Goal: Find specific page/section: Find specific page/section

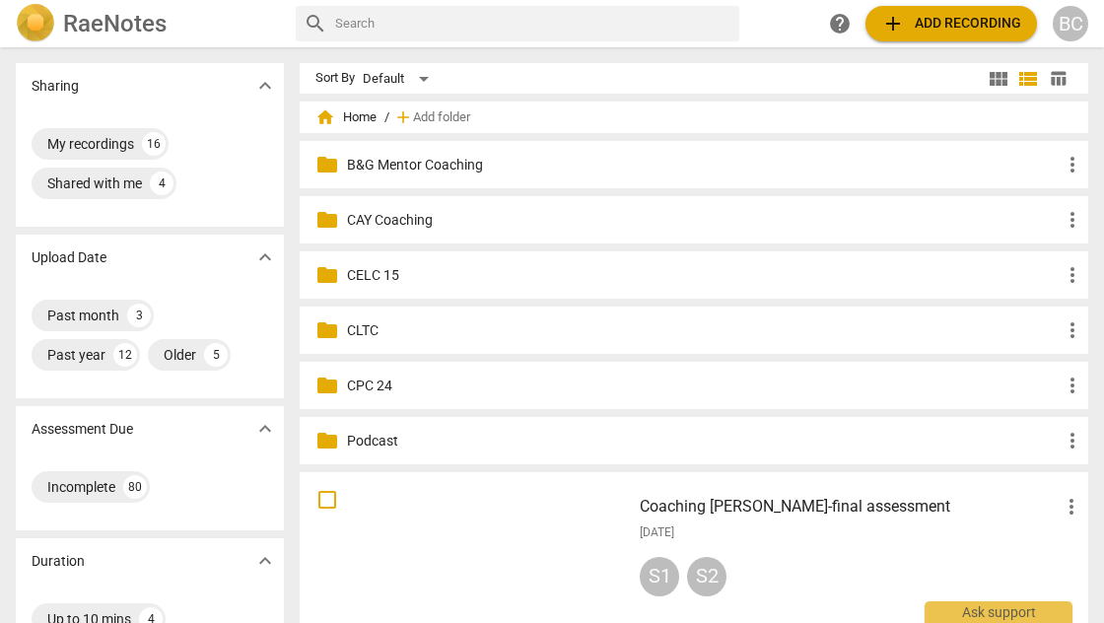
click at [425, 215] on p "CAY Coaching" at bounding box center [704, 220] width 714 height 21
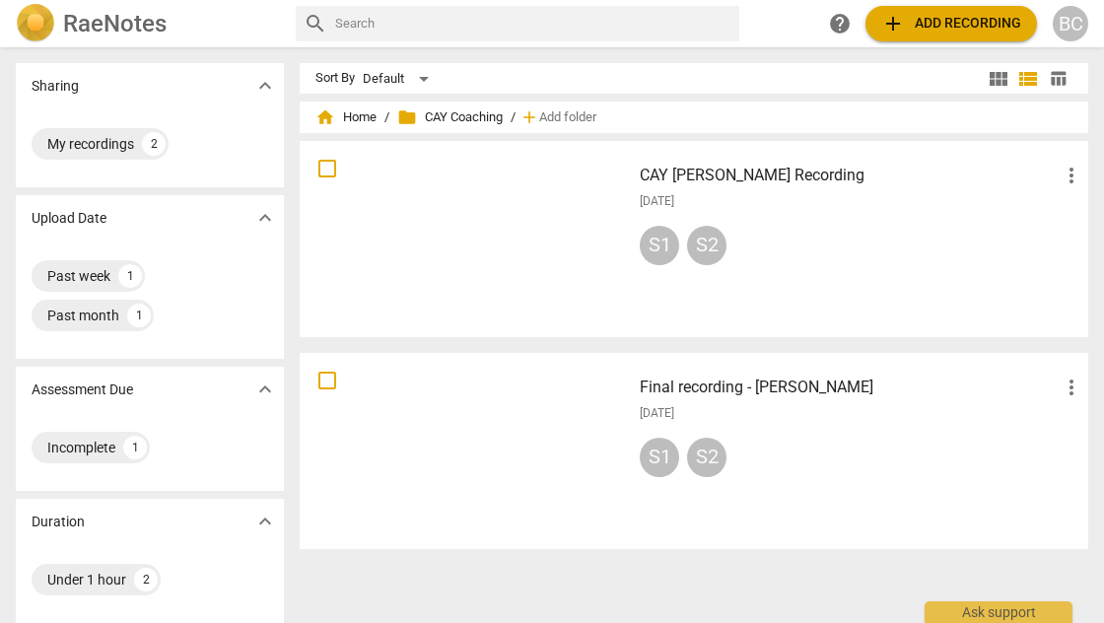
click at [727, 173] on h3 "CAY [PERSON_NAME] Recording" at bounding box center [850, 176] width 420 height 24
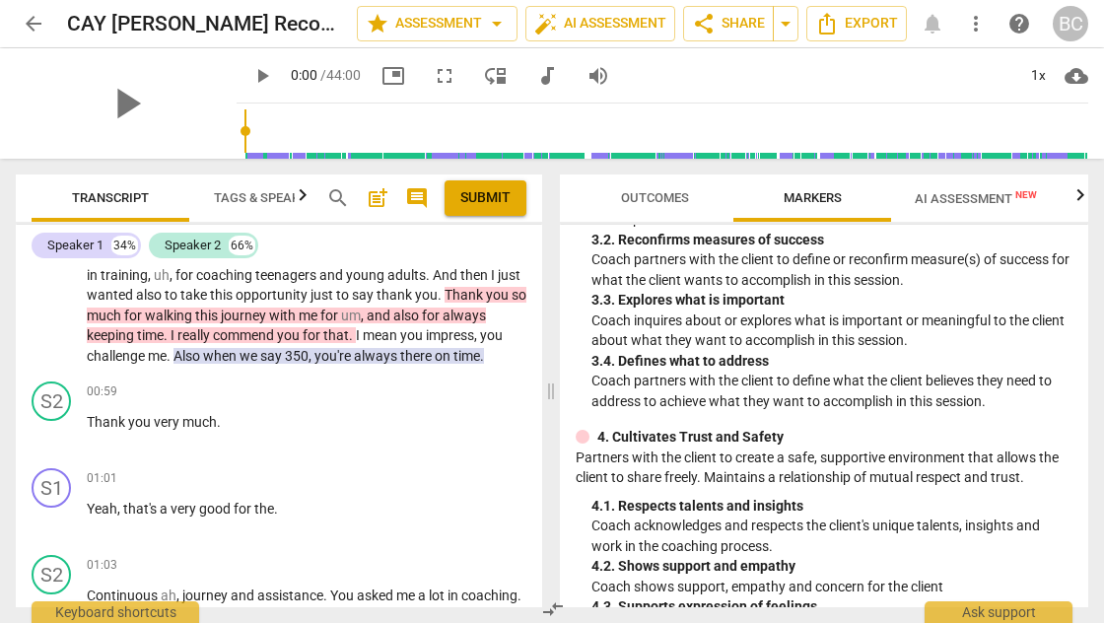
scroll to position [546, 0]
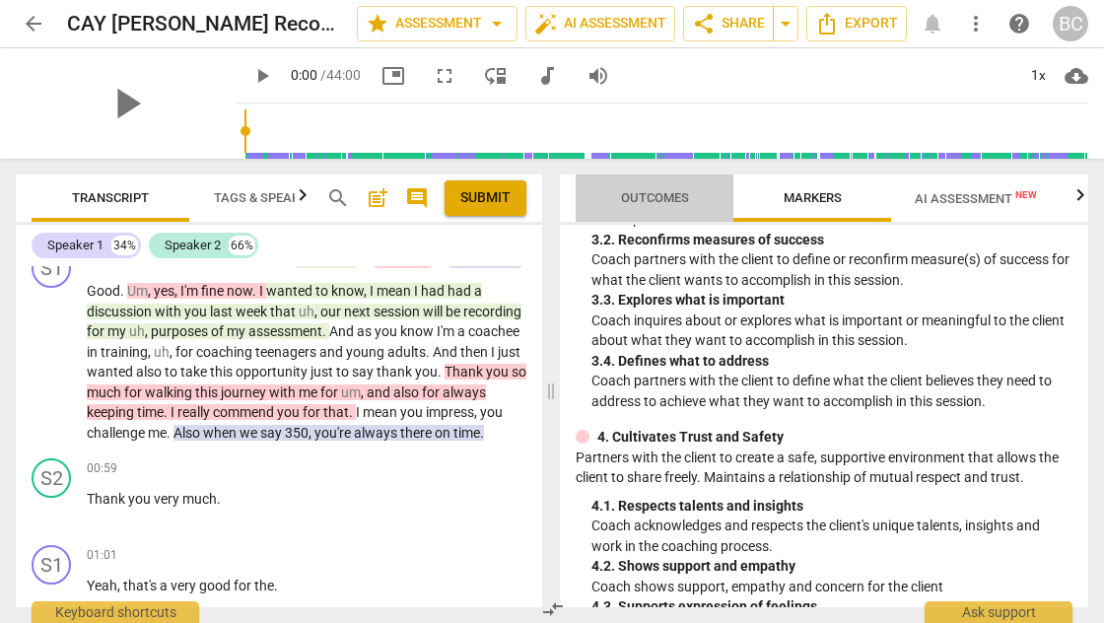
click at [668, 197] on span "Outcomes" at bounding box center [655, 197] width 68 height 15
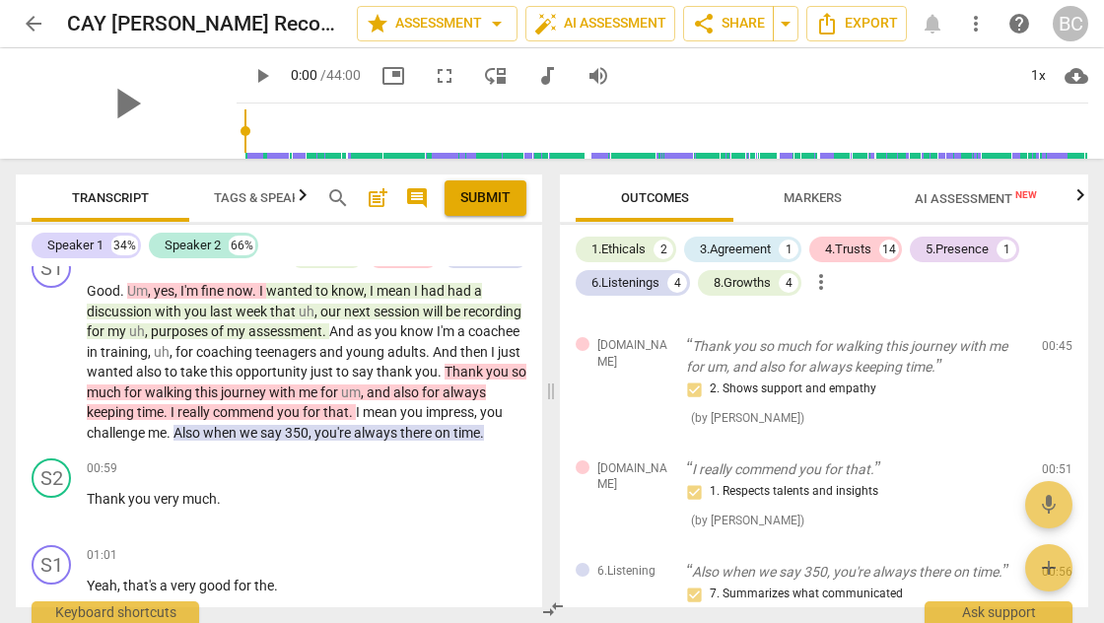
scroll to position [385, 0]
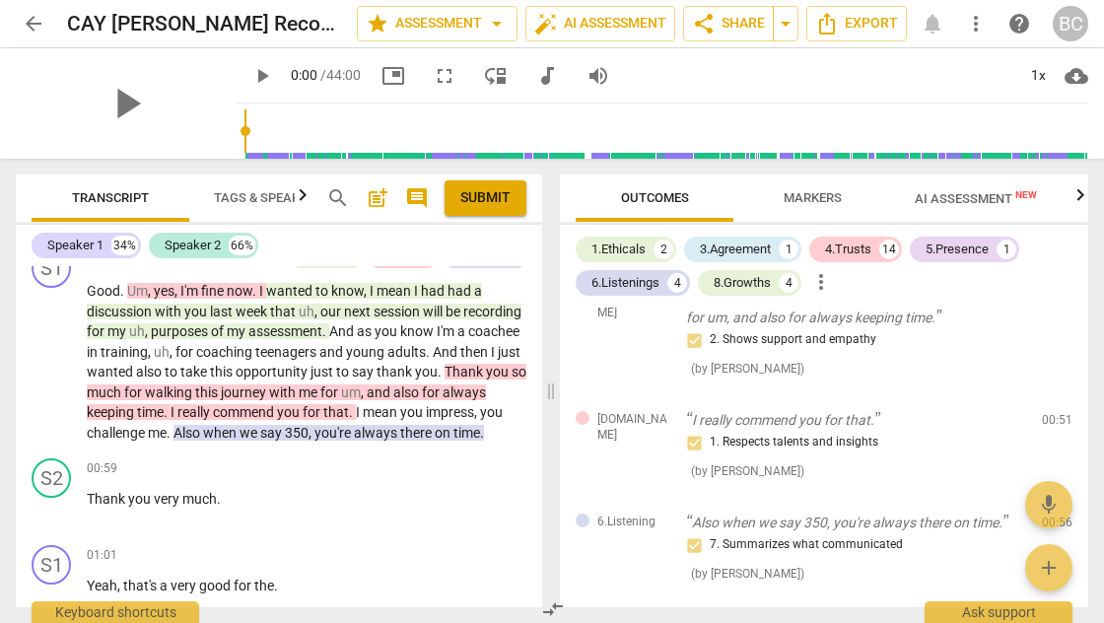
click at [34, 26] on span "arrow_back" at bounding box center [34, 24] width 24 height 24
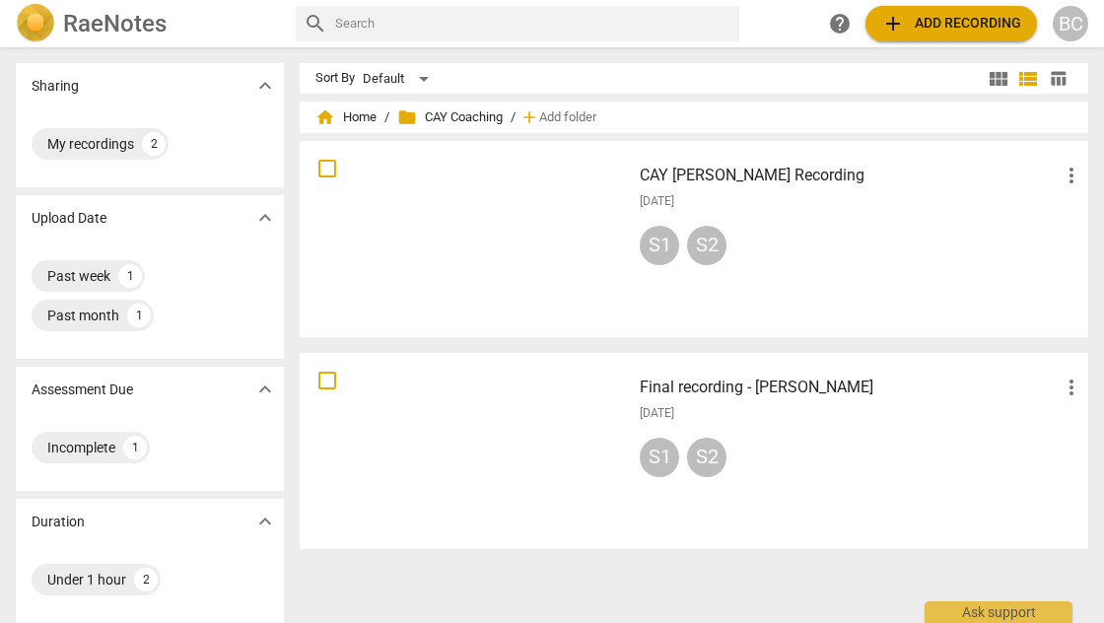
click at [441, 469] on div at bounding box center [466, 451] width 318 height 182
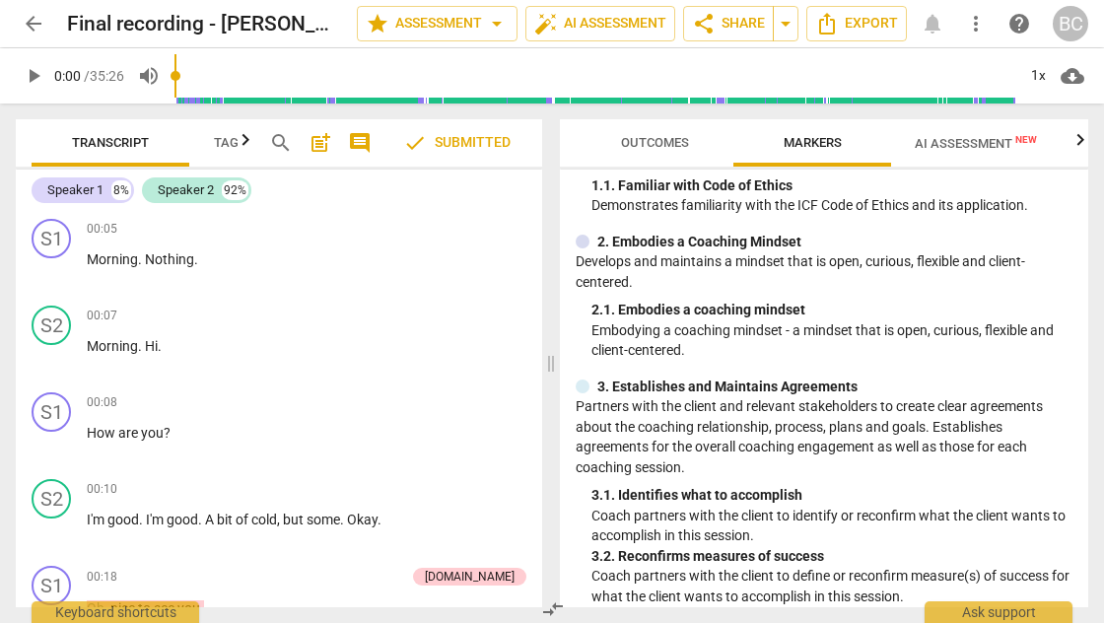
scroll to position [122, 0]
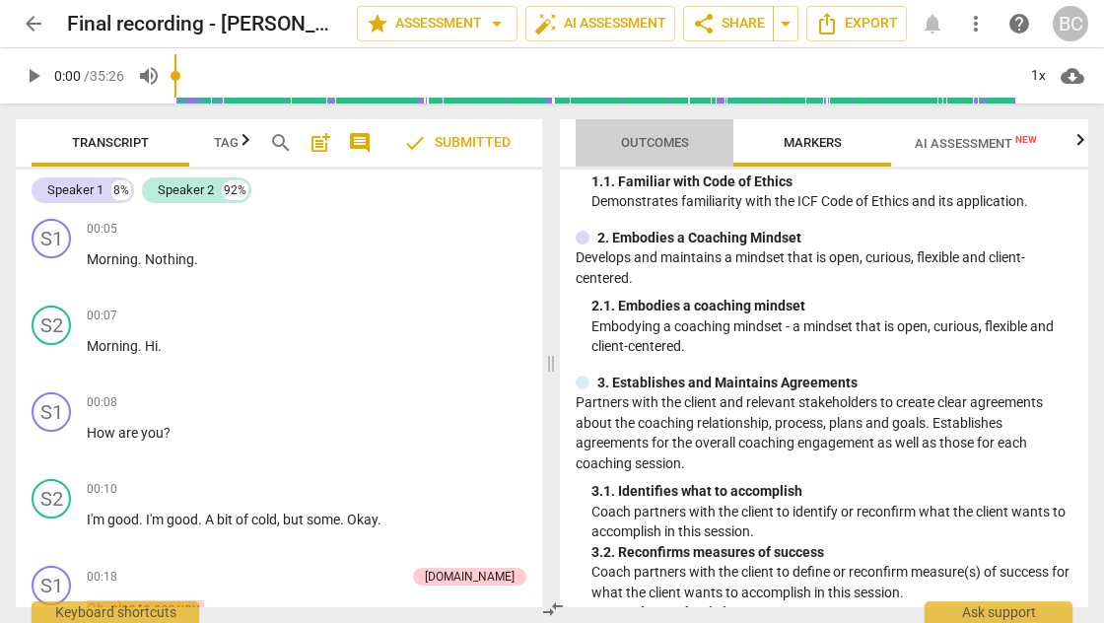
click at [641, 138] on span "Outcomes" at bounding box center [655, 142] width 68 height 15
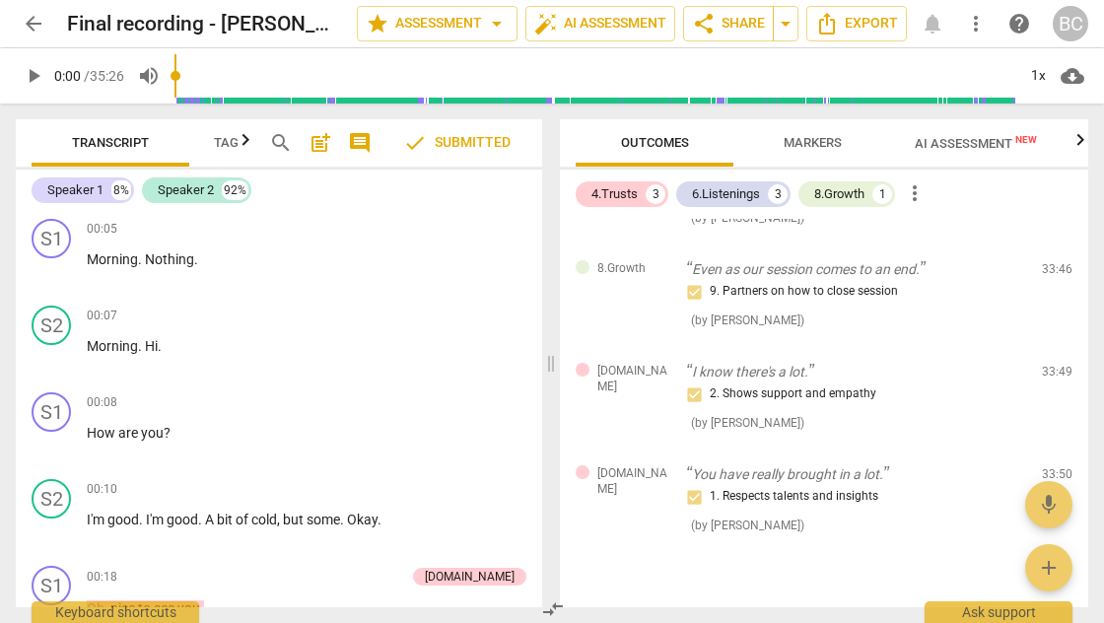
scroll to position [442, 0]
